Goal: Task Accomplishment & Management: Complete application form

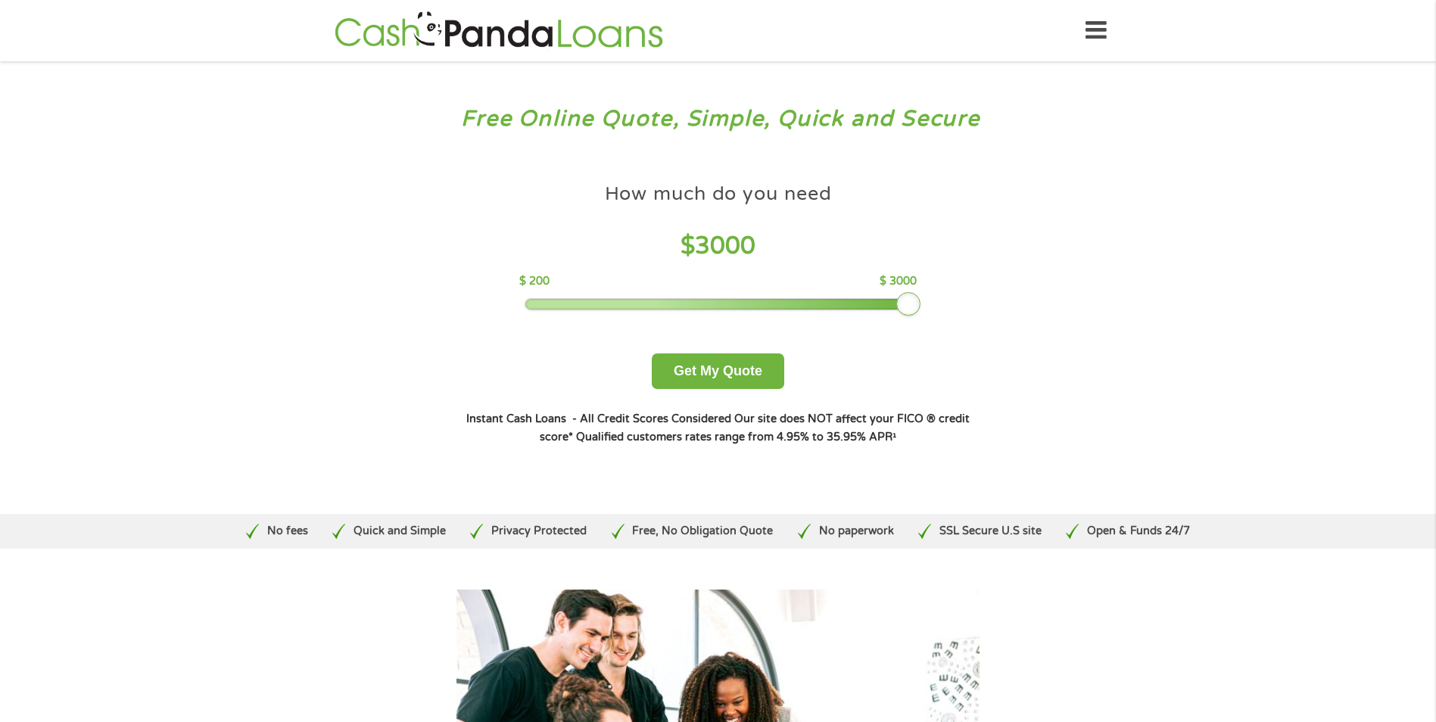
drag, startPoint x: 627, startPoint y: 303, endPoint x: 923, endPoint y: 303, distance: 295.2
click at [941, 303] on div "How much do you need $ 3000 $ 200 $ 3000 Get My Quote" at bounding box center [718, 282] width 530 height 213
click at [742, 363] on button "Get My Quote" at bounding box center [718, 371] width 132 height 36
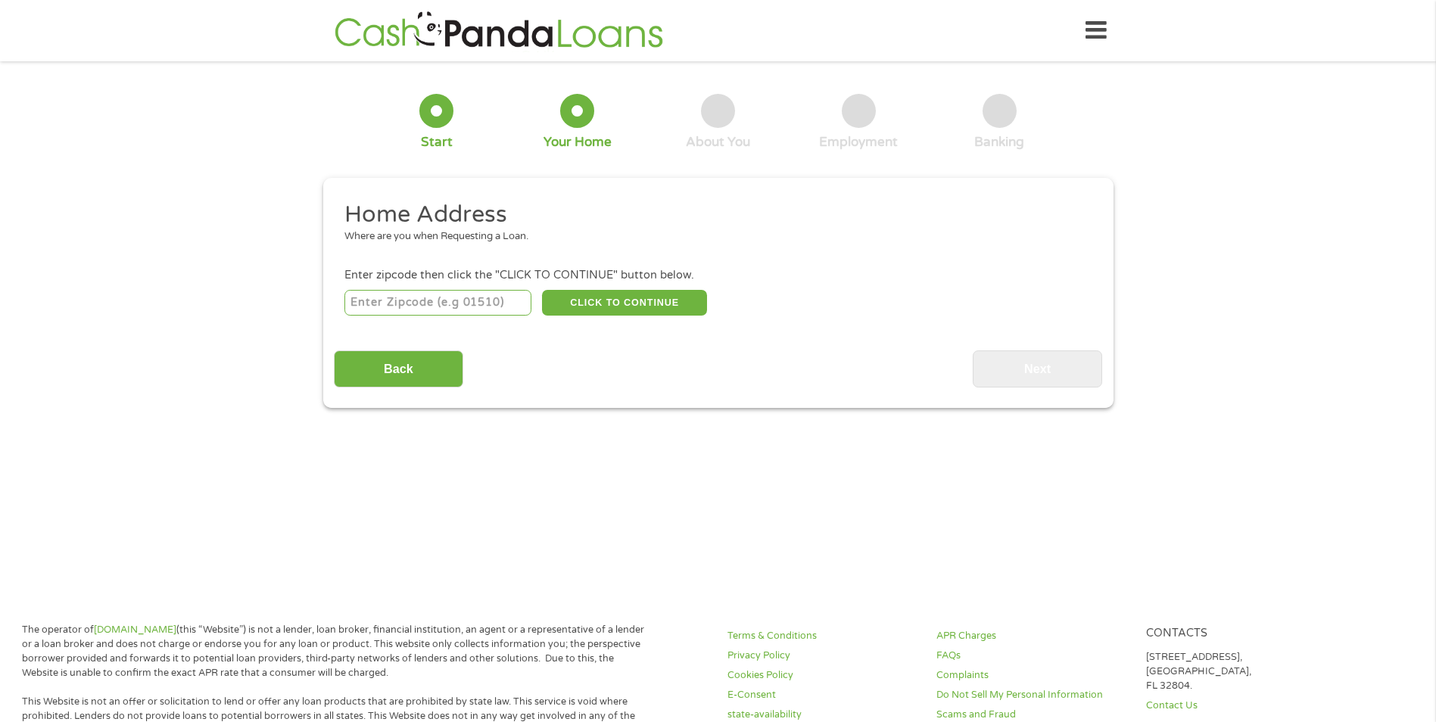
click at [485, 303] on input "number" at bounding box center [437, 303] width 187 height 26
type input "32327"
drag, startPoint x: 756, startPoint y: 254, endPoint x: 732, endPoint y: 254, distance: 24.2
click at [756, 254] on li "Home Address Where are you when Requesting a Loan." at bounding box center [713, 228] width 758 height 57
click at [663, 296] on button "CLICK TO CONTINUE" at bounding box center [624, 303] width 165 height 26
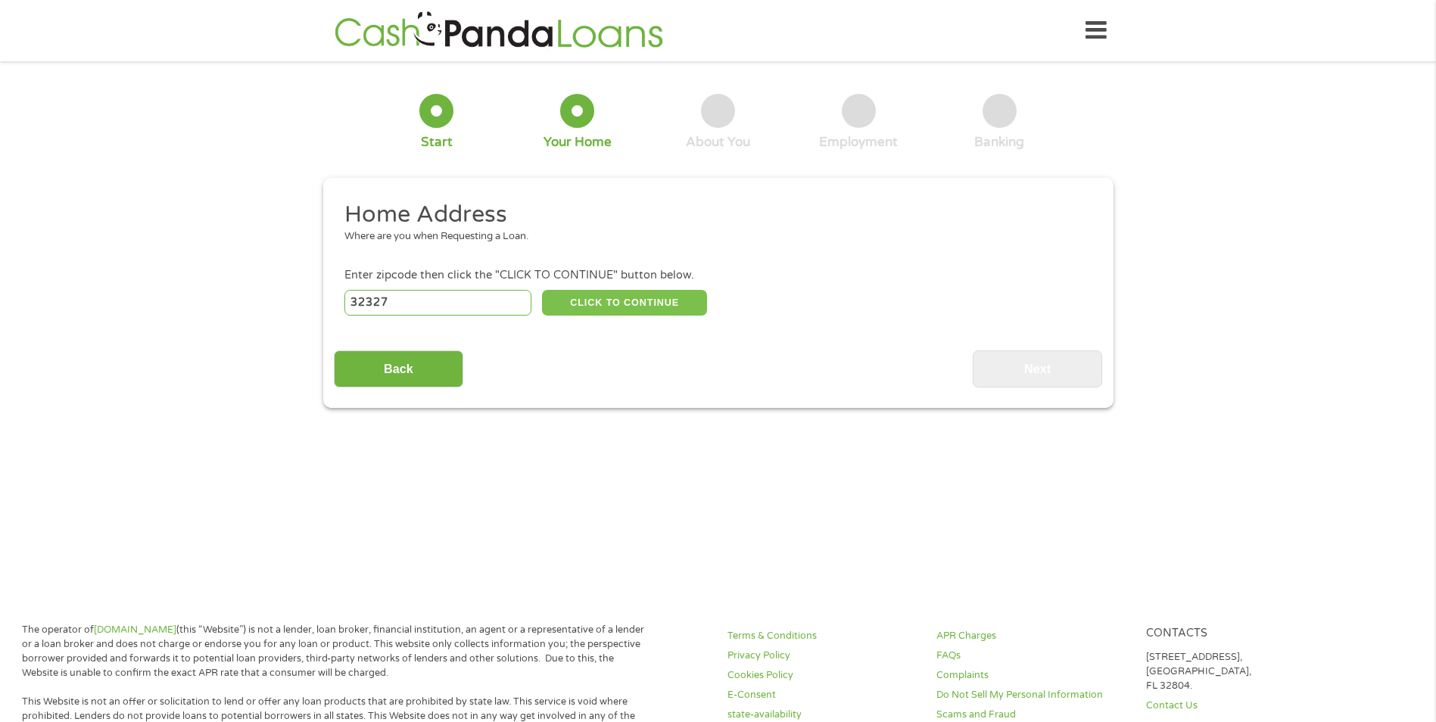
type input "32327"
type input "Crawfordville"
select select "Florida"
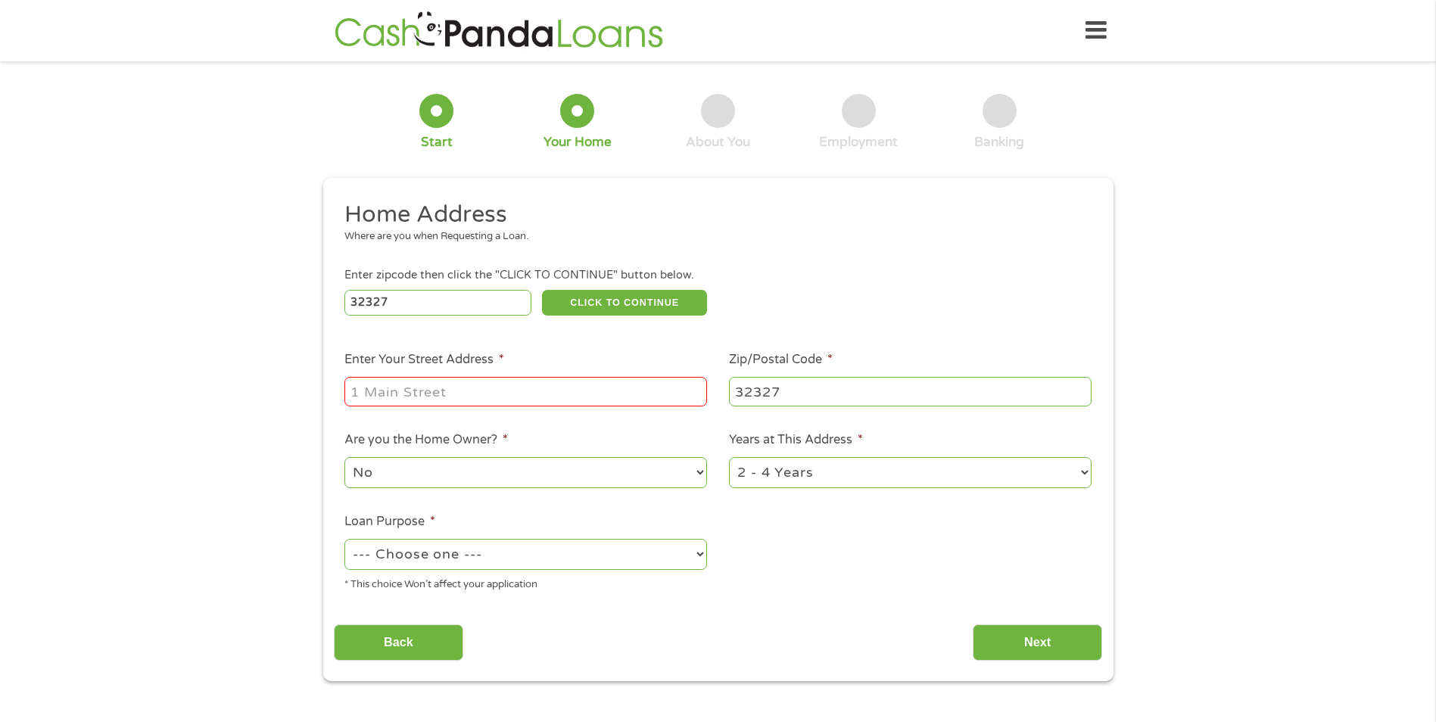
click at [471, 387] on input "Enter Your Street Address *" at bounding box center [525, 391] width 363 height 29
type input "66 Home Stretch Ln Apt A2"
click at [520, 481] on select "No Yes" at bounding box center [525, 472] width 363 height 31
click at [577, 447] on li "Are you the Home Owner? * No Yes" at bounding box center [526, 461] width 384 height 60
click at [534, 559] on select "--- Choose one --- Pay Bills Debt Consolidation Home Improvement Major Purchase…" at bounding box center [525, 554] width 363 height 31
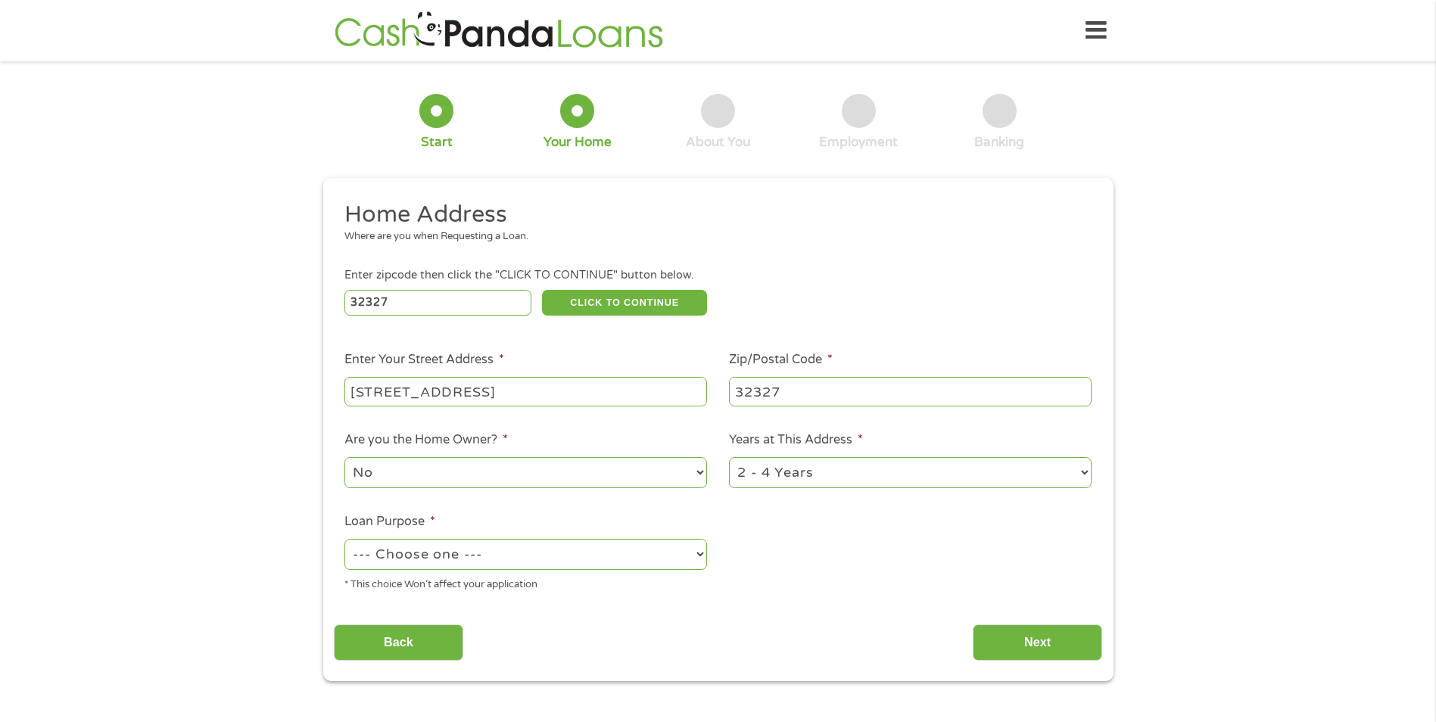
select select "debtconsolidation"
click at [344, 539] on select "--- Choose one --- Pay Bills Debt Consolidation Home Improvement Major Purchase…" at bounding box center [525, 554] width 363 height 31
click at [878, 588] on ul "Home Address Where are you when Requesting a Loan. Enter zipcode then click the…" at bounding box center [718, 402] width 768 height 404
click at [1024, 637] on input "Next" at bounding box center [1036, 642] width 129 height 37
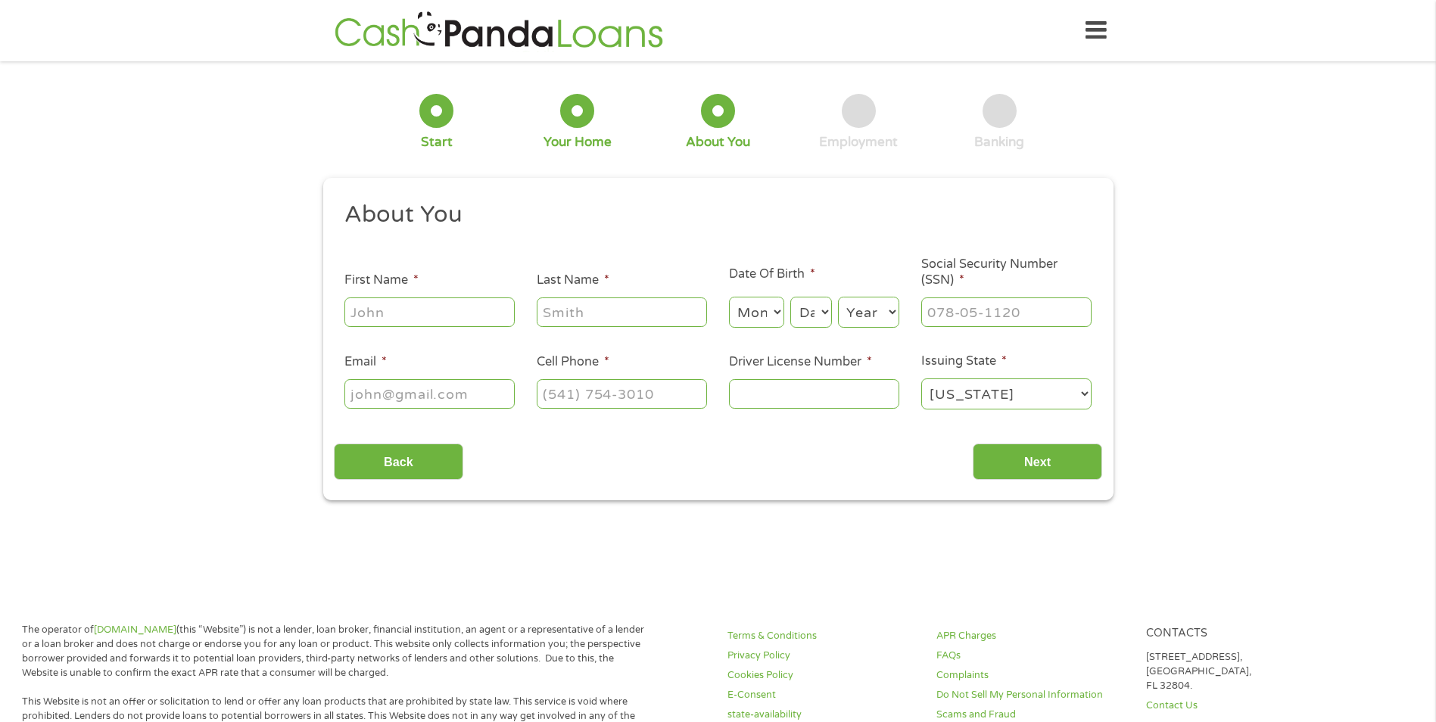
click at [447, 316] on input "First Name *" at bounding box center [429, 311] width 170 height 29
type input "Ashley"
type input "Surber"
select select "10"
select select "28"
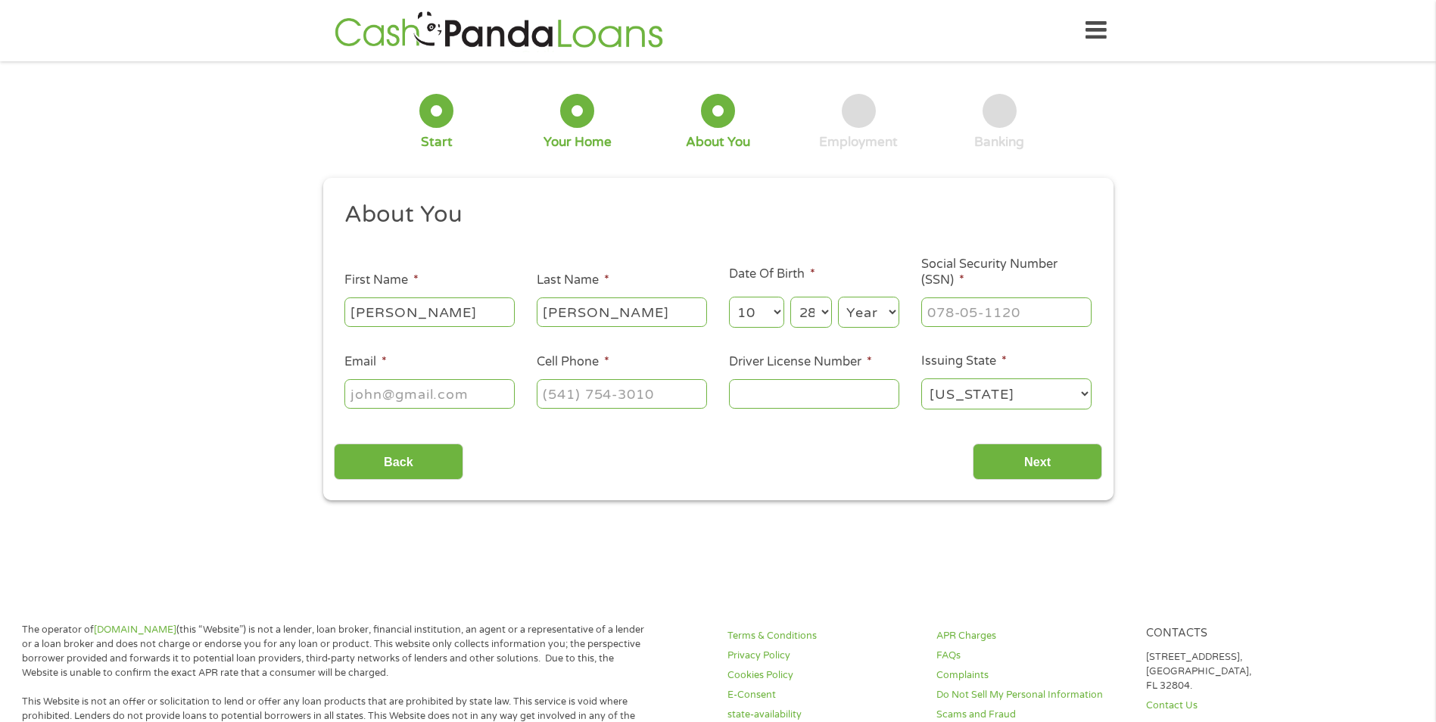
select select "1988"
type input "ashleysurber20@gmail.com"
type input "(940) 536-5663"
click at [968, 313] on input "___-__-____" at bounding box center [1006, 311] width 170 height 29
drag, startPoint x: 1035, startPoint y: 311, endPoint x: 845, endPoint y: 325, distance: 190.4
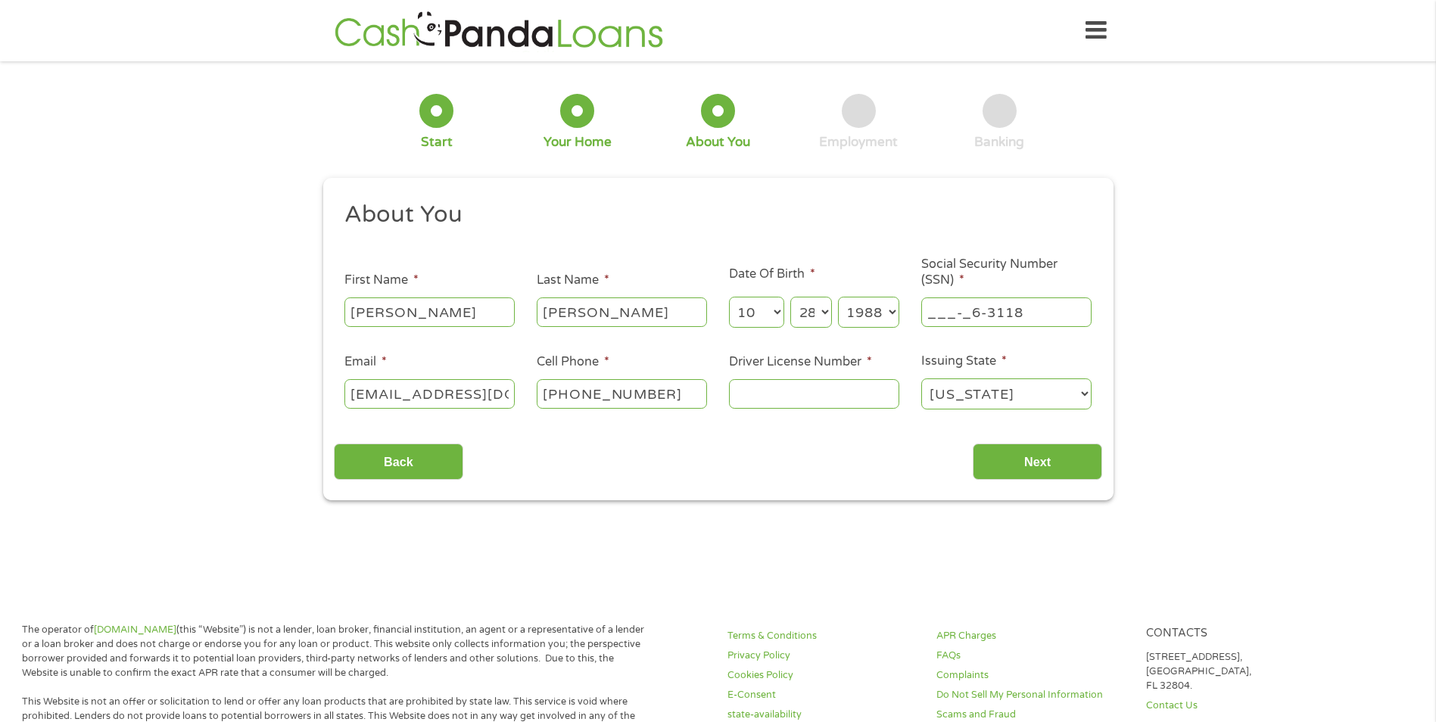
click at [848, 327] on ul "About You This field is hidden when viewing the form Title * --- Choose one ---…" at bounding box center [718, 311] width 768 height 223
type input "631-18-6805"
click at [810, 387] on input "Driver License Number *" at bounding box center [814, 393] width 170 height 29
type input "s616004888880"
click at [1024, 456] on input "Next" at bounding box center [1036, 461] width 129 height 37
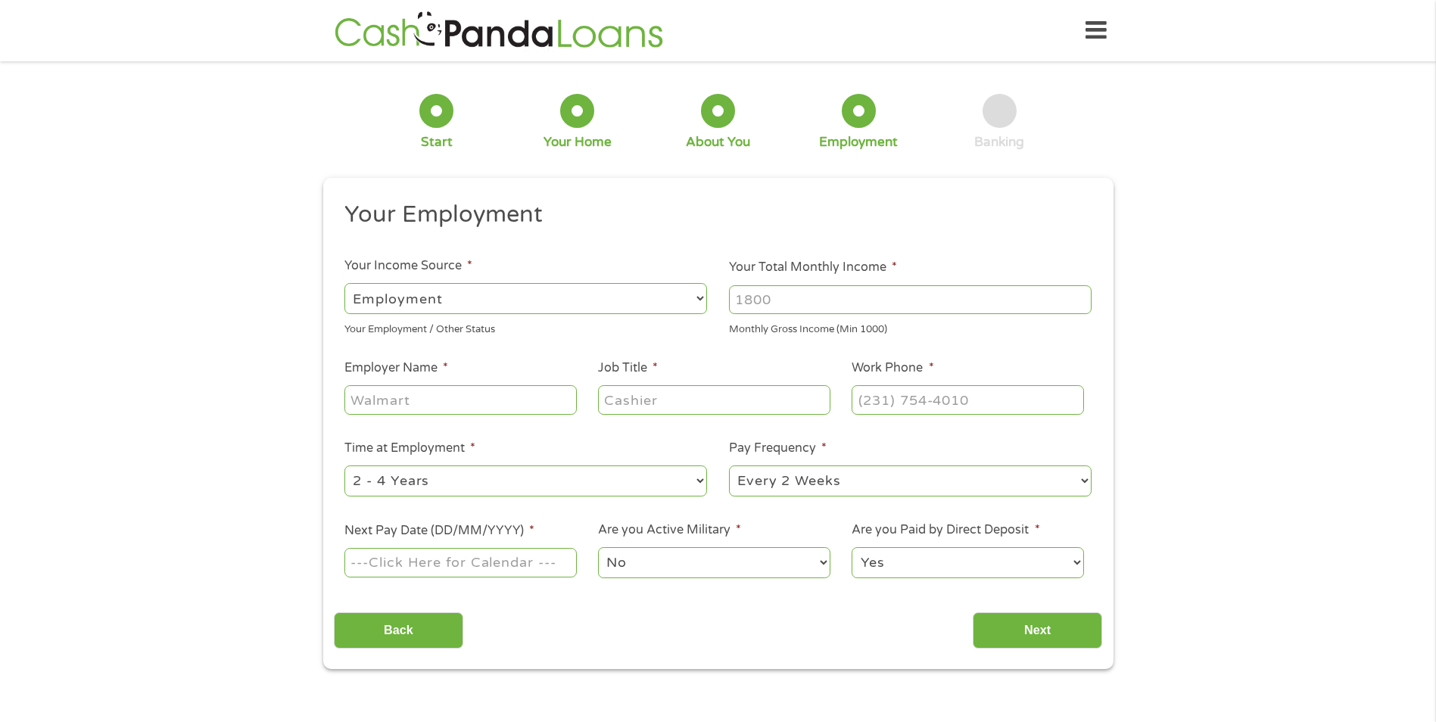
click at [800, 296] on input "Your Total Monthly Income *" at bounding box center [910, 299] width 363 height 29
type input "5000"
click at [591, 215] on h2 "Your Employment" at bounding box center [712, 215] width 736 height 30
click at [477, 394] on input "Employer Name *" at bounding box center [460, 399] width 232 height 29
type input "IRIS"
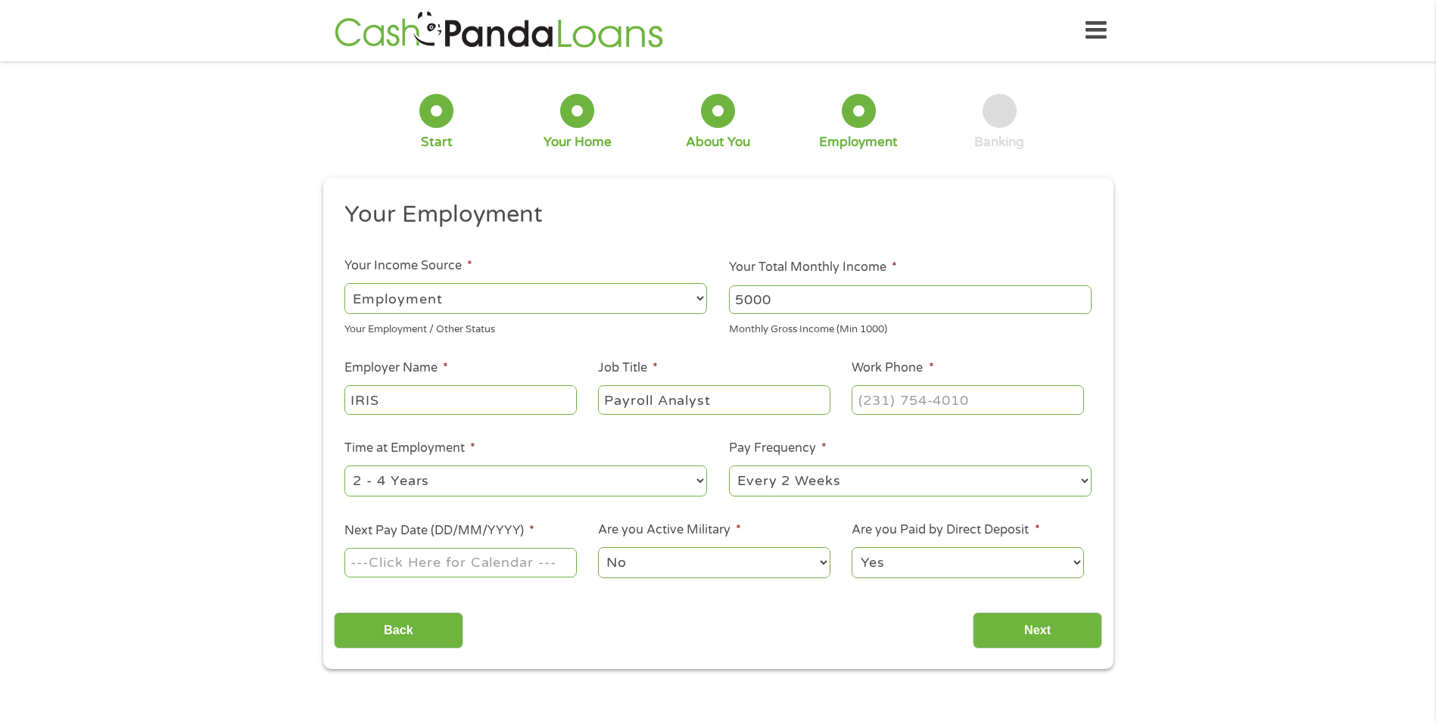
type input "Payroll Analyst"
click at [920, 410] on input "(___) ___-____" at bounding box center [967, 399] width 232 height 29
drag, startPoint x: 865, startPoint y: 394, endPoint x: 931, endPoint y: 395, distance: 65.8
click at [865, 394] on input "(___) ___-____" at bounding box center [967, 399] width 232 height 29
type input "(850) 702-0841"
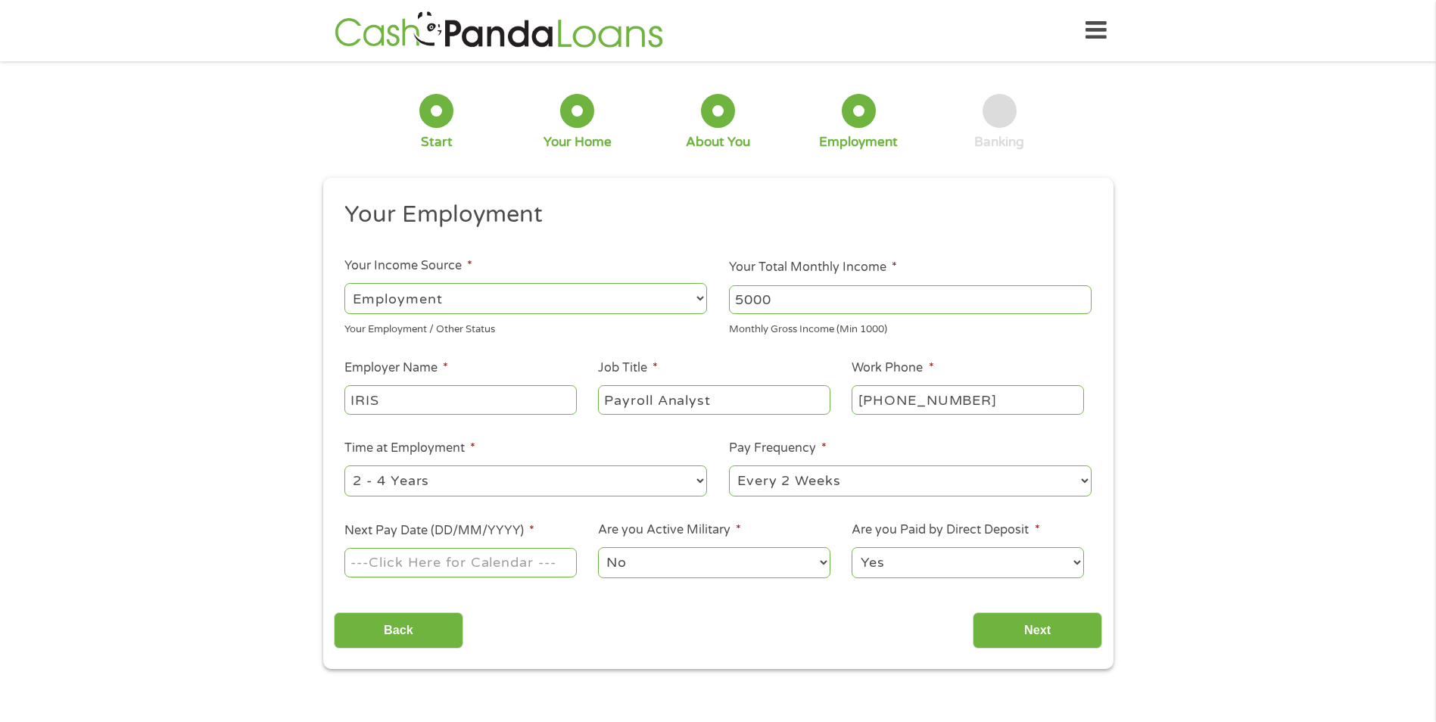
click at [585, 363] on li "Employer Name * IRIS" at bounding box center [461, 388] width 254 height 58
click at [919, 481] on select "--- Choose one --- Every 2 Weeks Every Week Monthly Semi-Monthly" at bounding box center [910, 480] width 363 height 31
select select "semimonthly"
click at [729, 465] on select "--- Choose one --- Every 2 Weeks Every Week Monthly Semi-Monthly" at bounding box center [910, 480] width 363 height 31
click at [496, 562] on input "Next Pay Date (DD/MM/YYYY) *" at bounding box center [460, 562] width 232 height 29
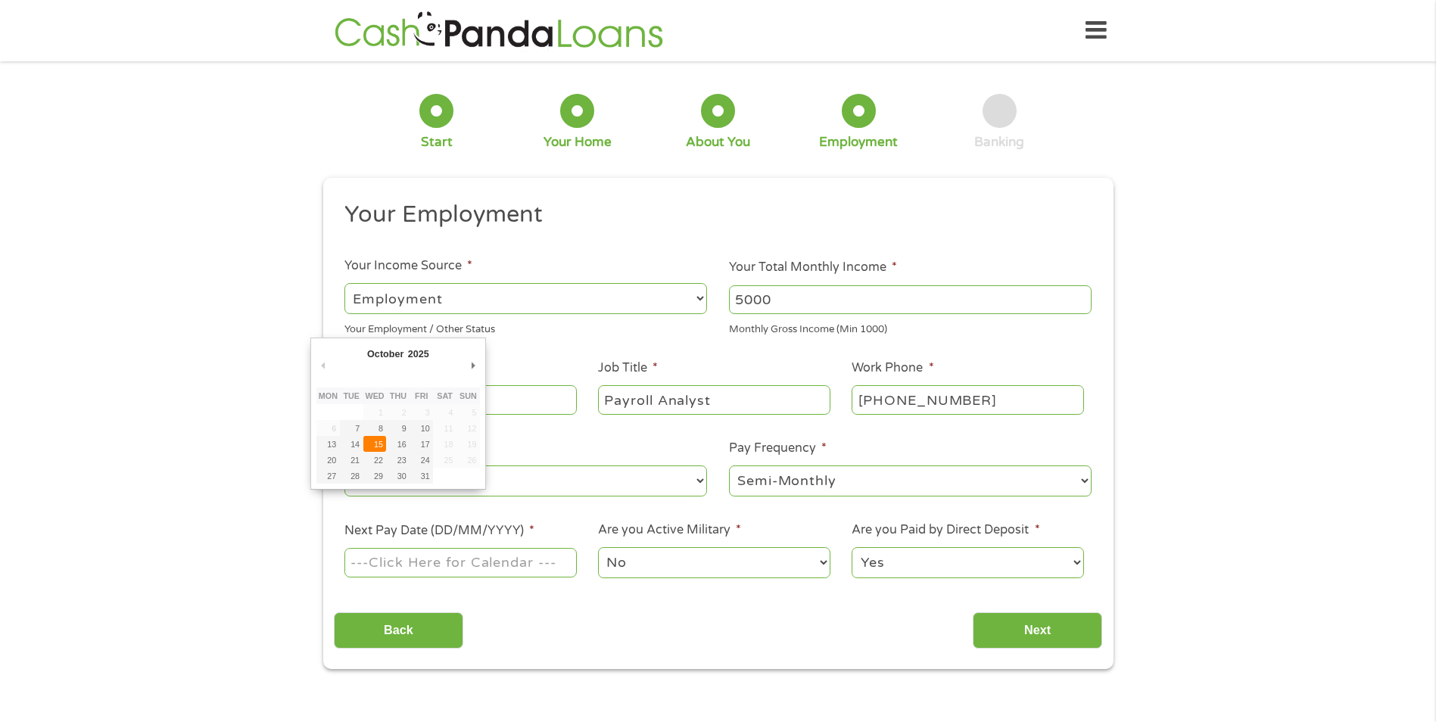
type input "15/10/2025"
click at [636, 569] on select "No Yes" at bounding box center [714, 562] width 232 height 31
click at [700, 527] on label "Are you Active Military *" at bounding box center [669, 530] width 143 height 16
click at [700, 547] on select "No Yes" at bounding box center [714, 562] width 232 height 31
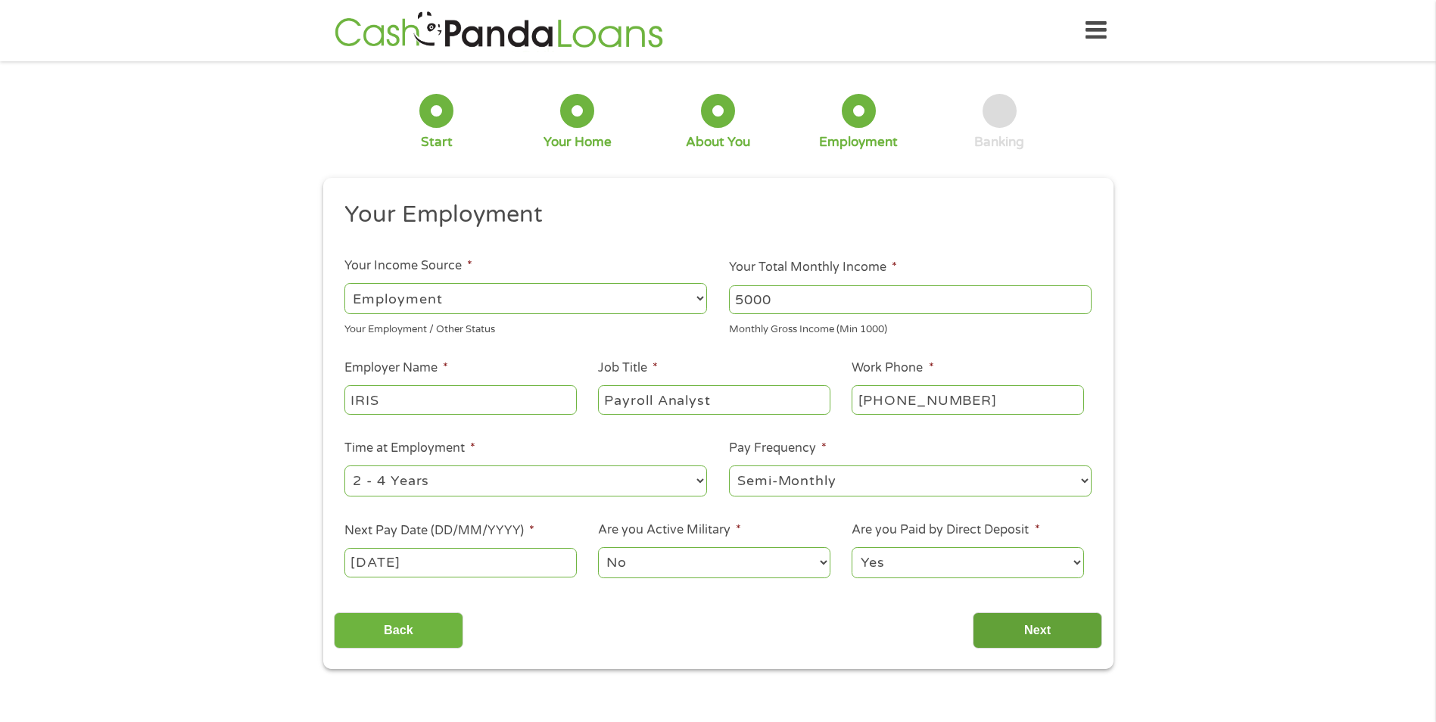
click at [1012, 615] on input "Next" at bounding box center [1036, 630] width 129 height 37
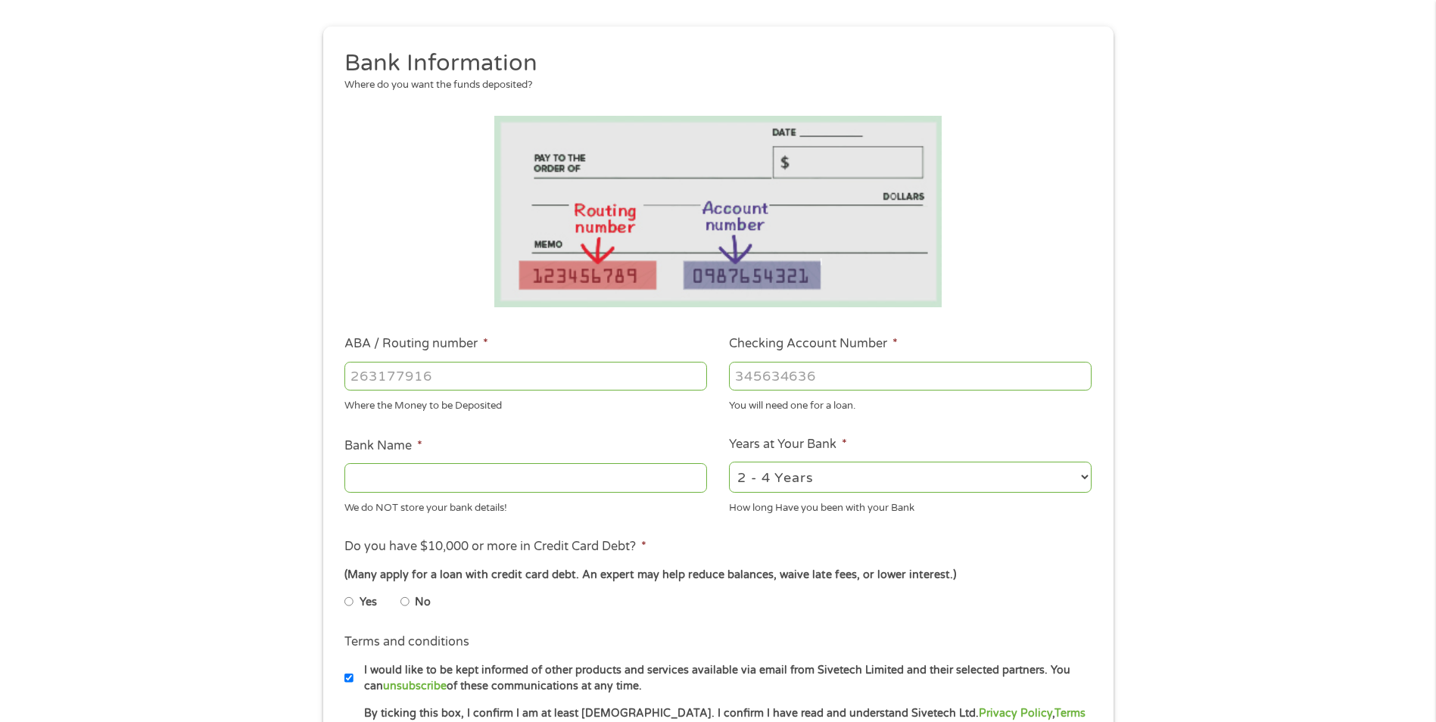
scroll to position [303, 0]
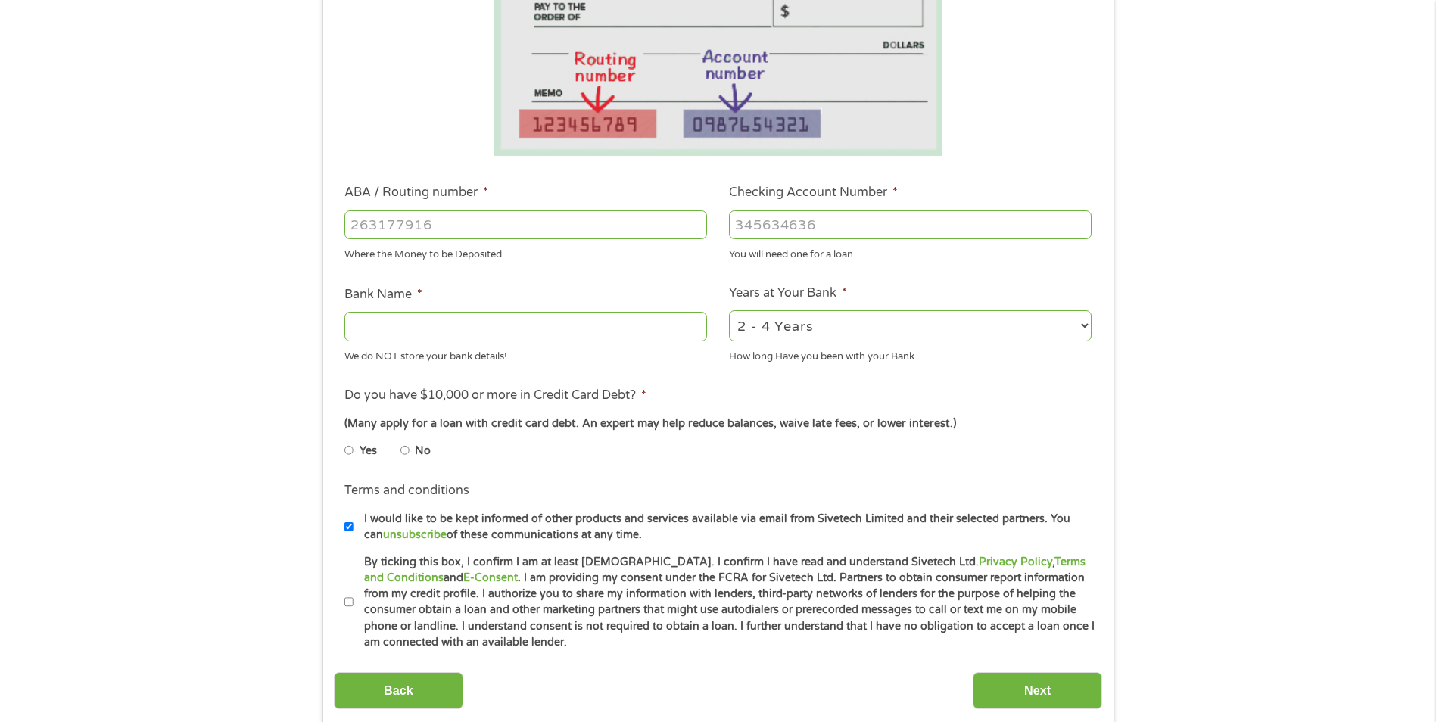
click at [407, 449] on input "No" at bounding box center [404, 450] width 9 height 24
radio input "true"
click at [345, 599] on input "By ticking this box, I confirm I am at least 18 years old. I confirm I have rea…" at bounding box center [348, 602] width 9 height 24
checkbox input "true"
click at [502, 230] on input "ABA / Routing number *" at bounding box center [525, 224] width 363 height 29
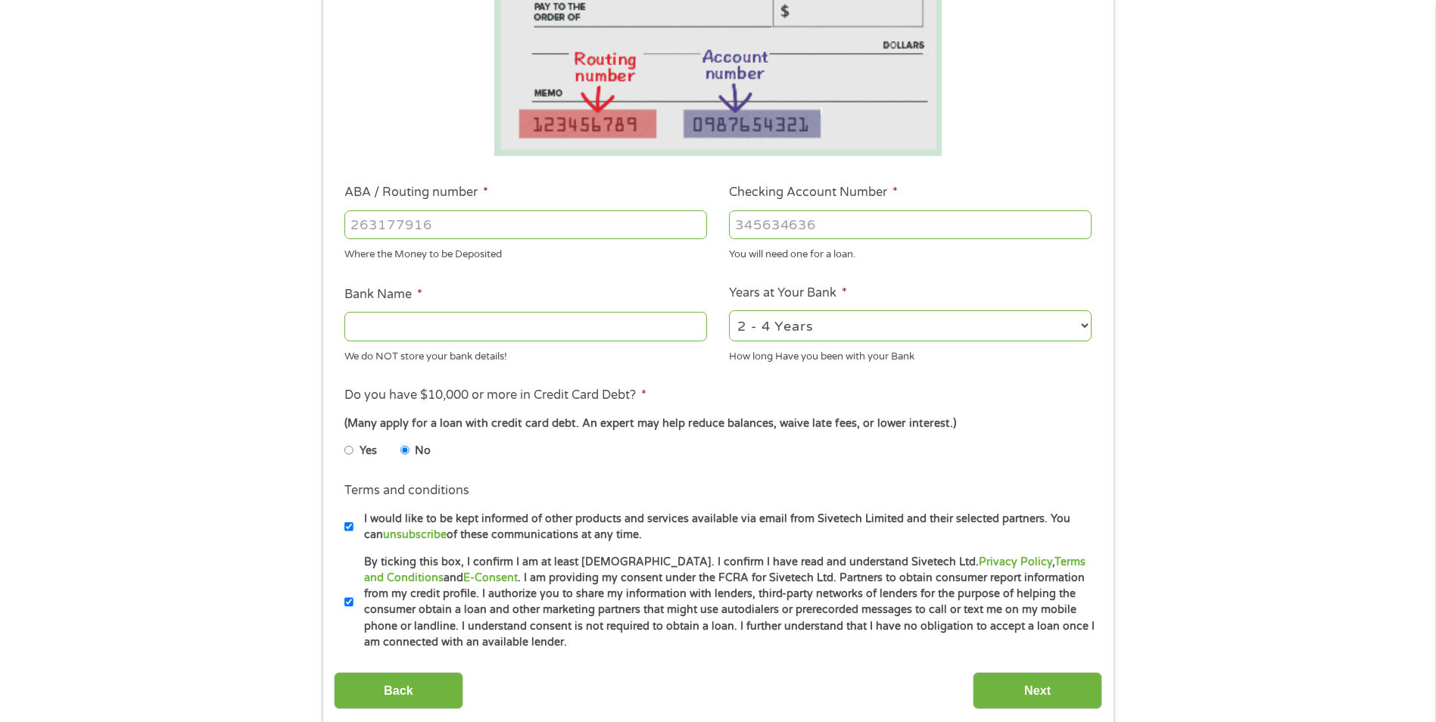
click at [422, 212] on input "ABA / Routing number *" at bounding box center [525, 224] width 363 height 29
type input "8"
type input "063100277"
type input "BANK OF AMERICA NA"
type input "063100277"
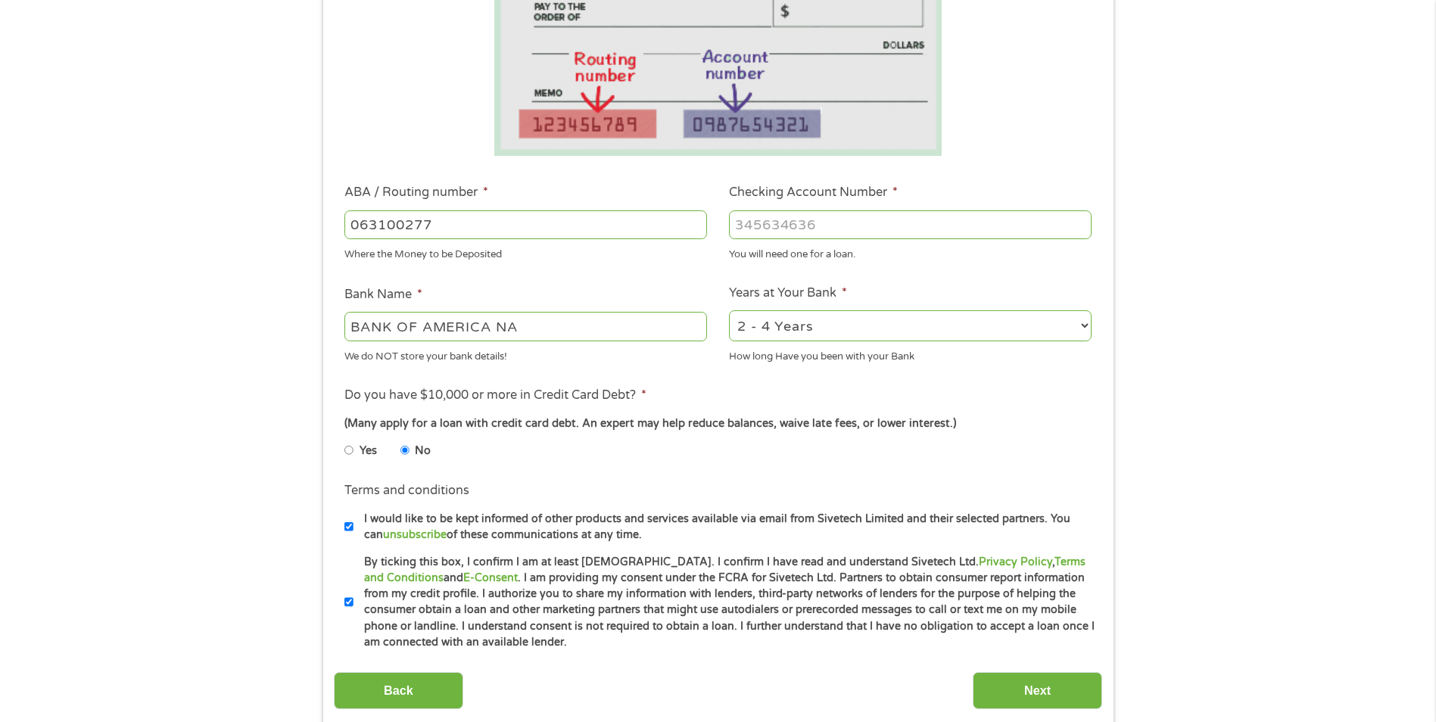
click at [786, 225] on input "Checking Account Number *" at bounding box center [910, 224] width 363 height 29
type input "898162651198"
click at [661, 259] on div "Where the Money to be Deposited" at bounding box center [525, 252] width 363 height 20
click at [904, 319] on select "2 - 4 Years 6 - 12 Months 1 - 2 Years Over 4 Years" at bounding box center [910, 325] width 363 height 31
select select "60months"
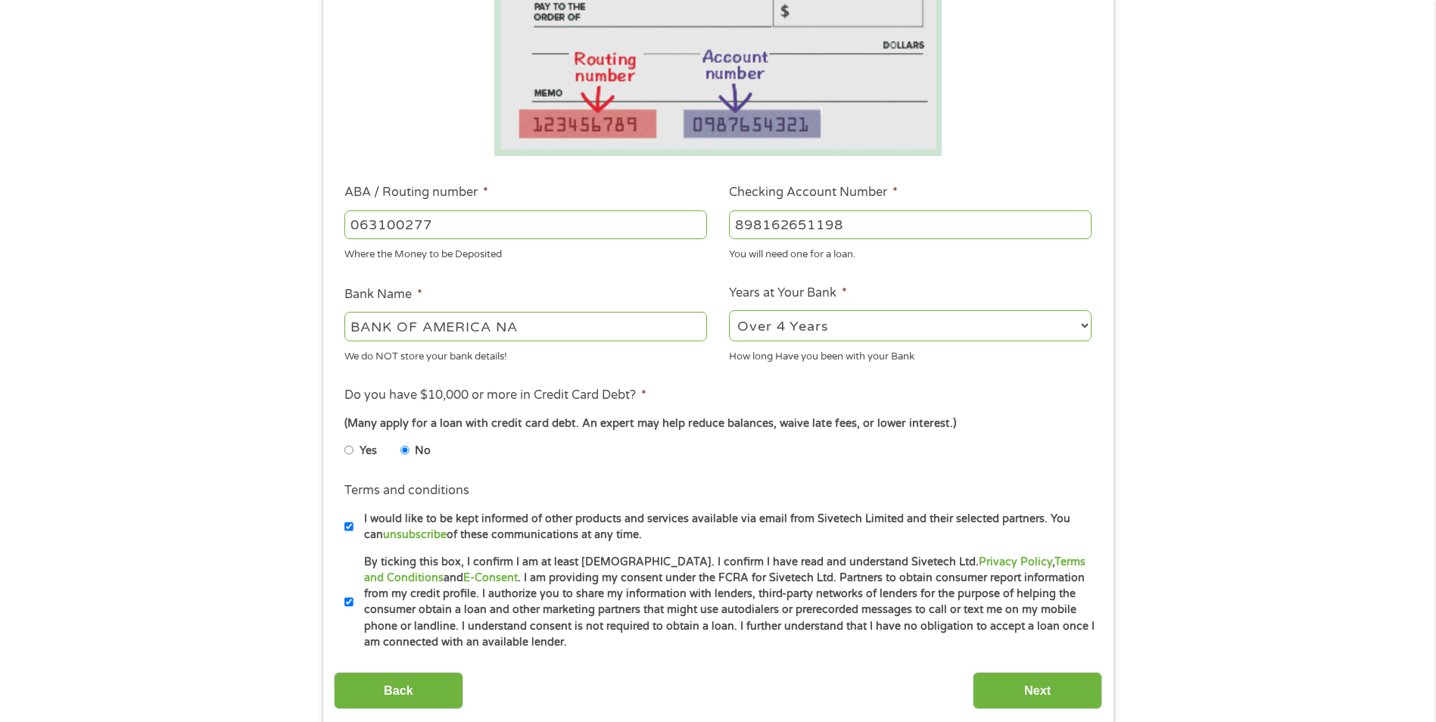
click at [729, 310] on select "2 - 4 Years 6 - 12 Months 1 - 2 Years Over 4 Years" at bounding box center [910, 325] width 363 height 31
click at [686, 467] on ul "Yes No" at bounding box center [524, 453] width 361 height 35
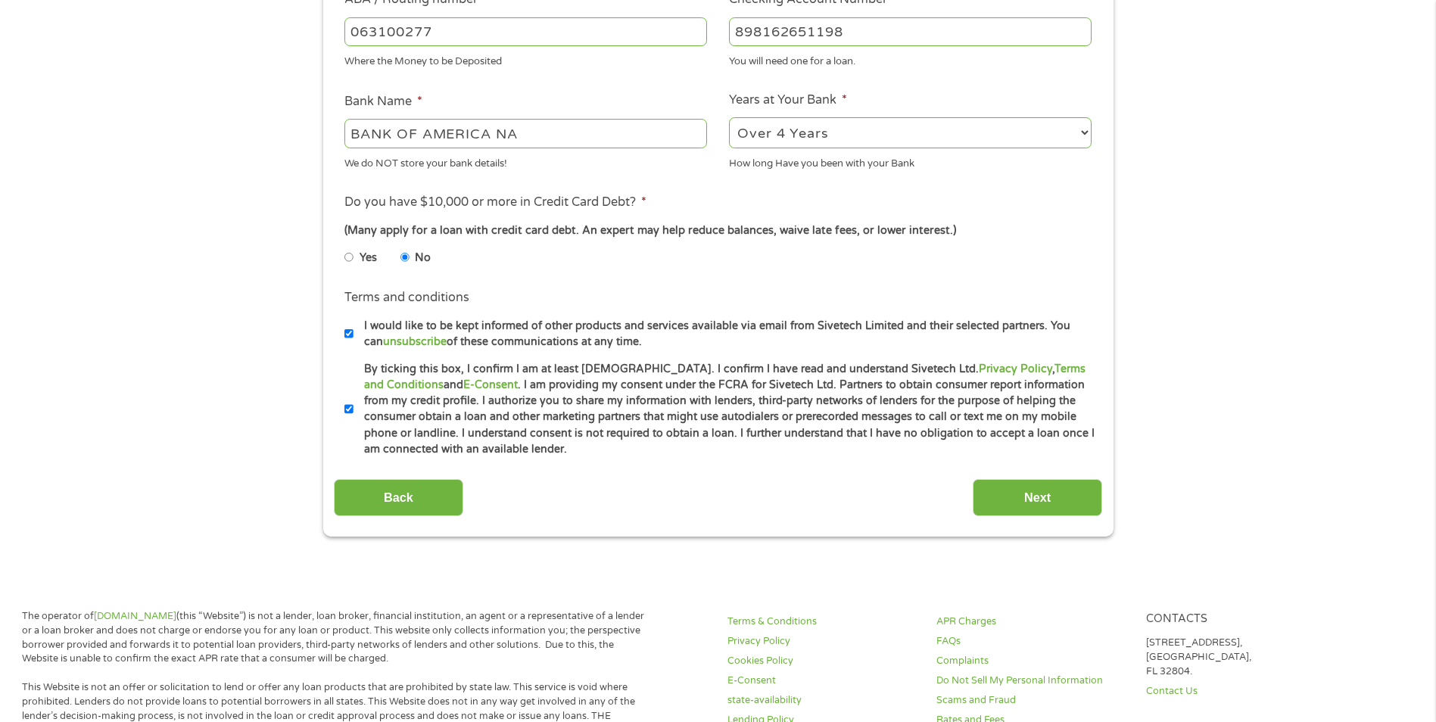
scroll to position [530, 0]
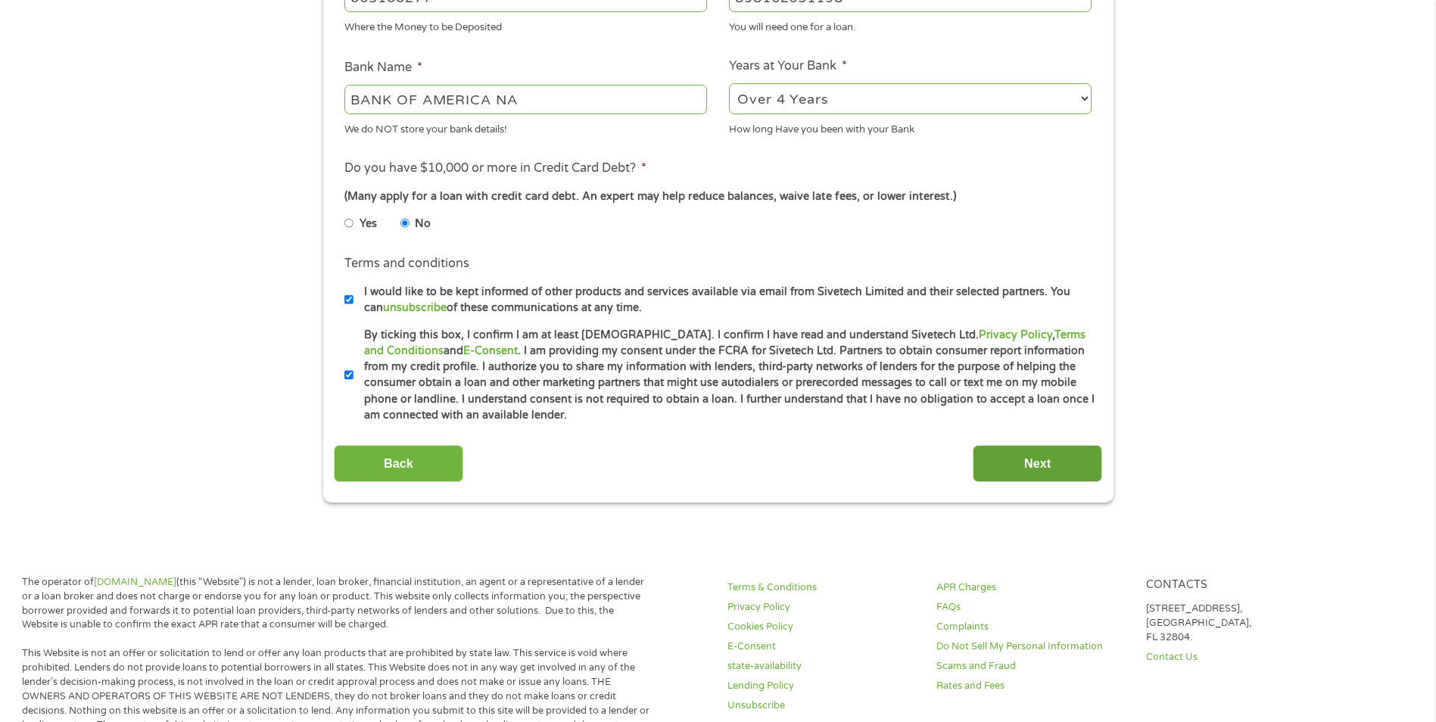
click at [1057, 471] on input "Next" at bounding box center [1036, 463] width 129 height 37
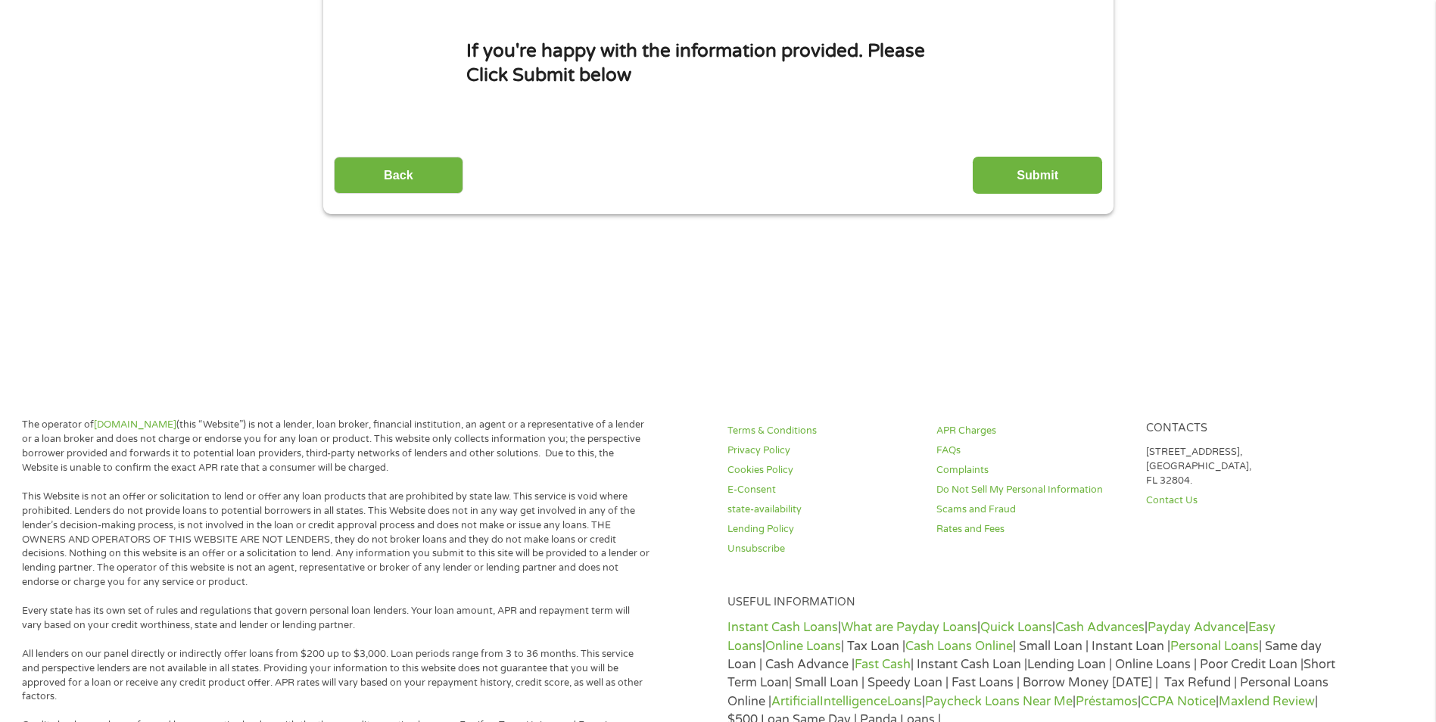
scroll to position [0, 0]
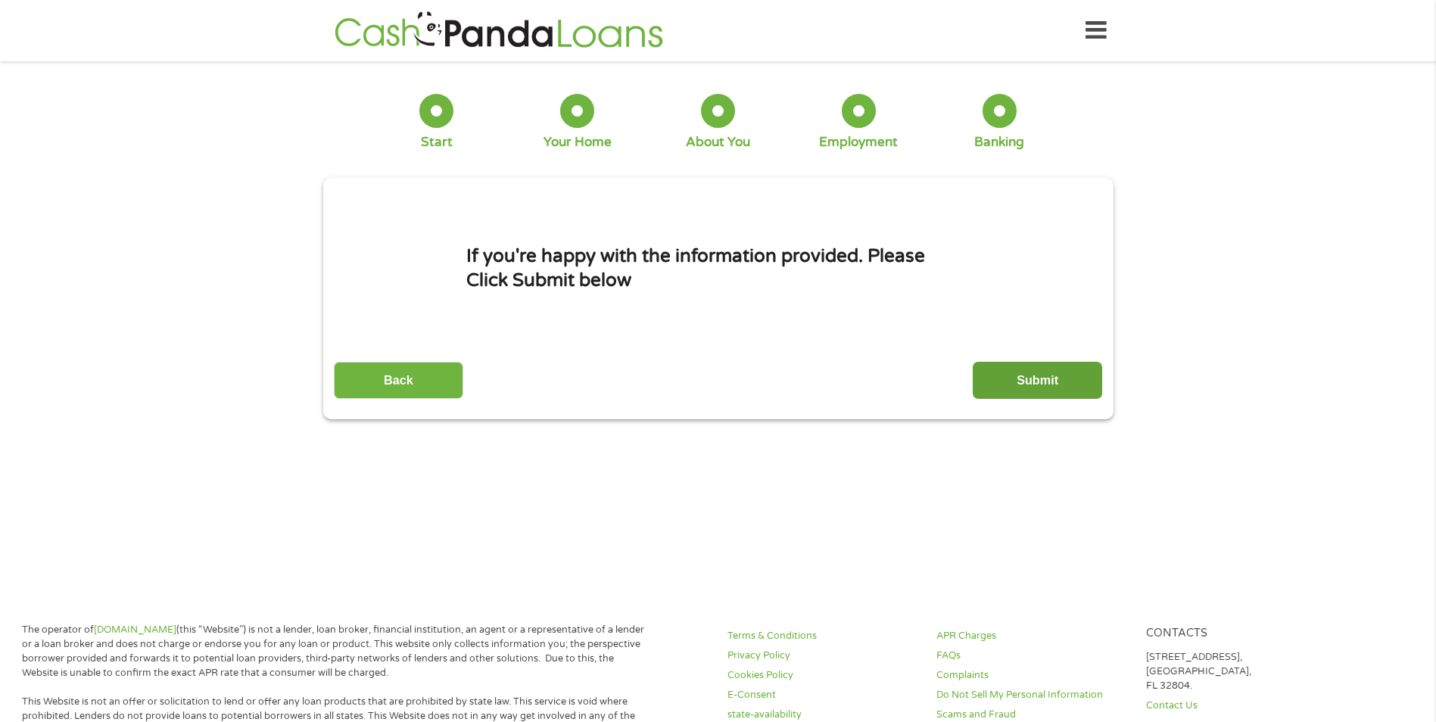
click at [1044, 375] on input "Submit" at bounding box center [1036, 380] width 129 height 37
